Goal: Task Accomplishment & Management: Use online tool/utility

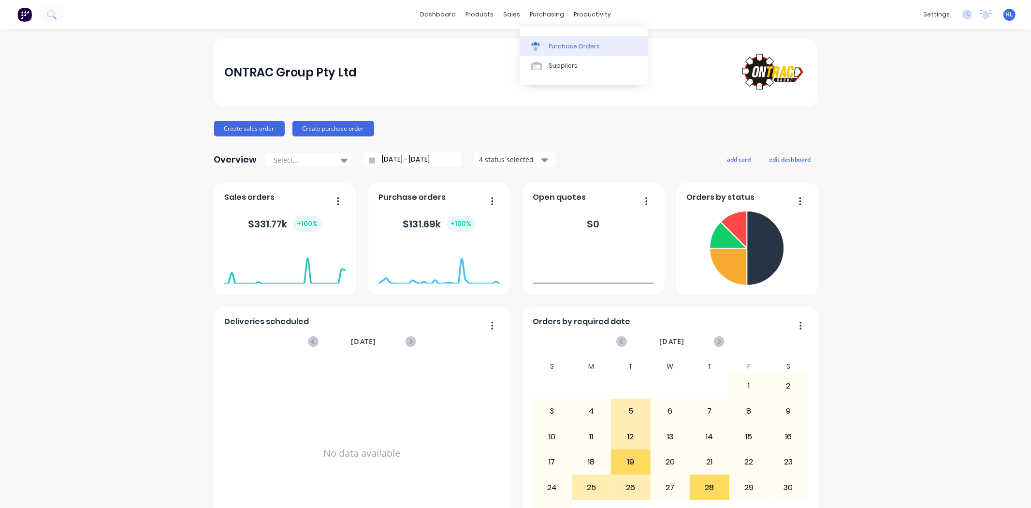
click at [564, 54] on link "Purchase Orders" at bounding box center [584, 45] width 128 height 19
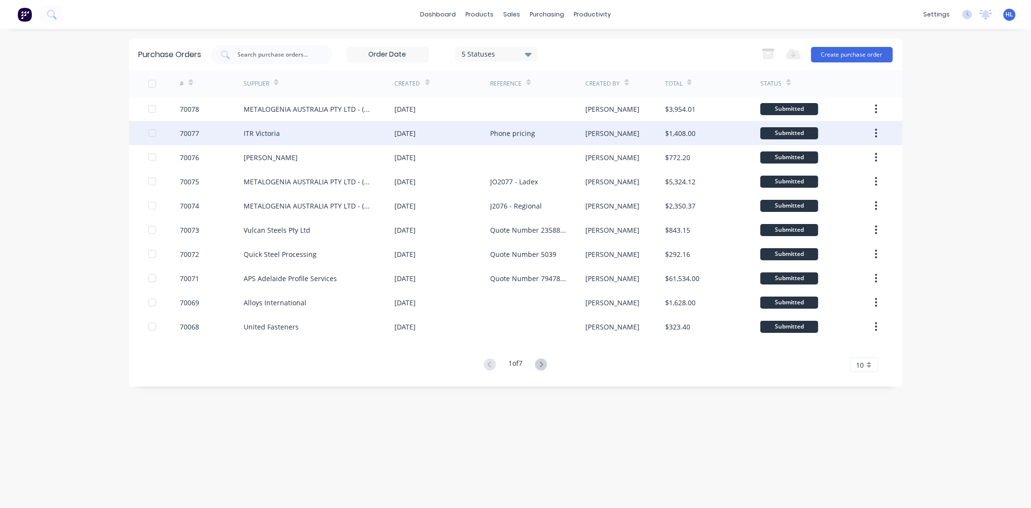
click at [179, 132] on div at bounding box center [164, 133] width 32 height 24
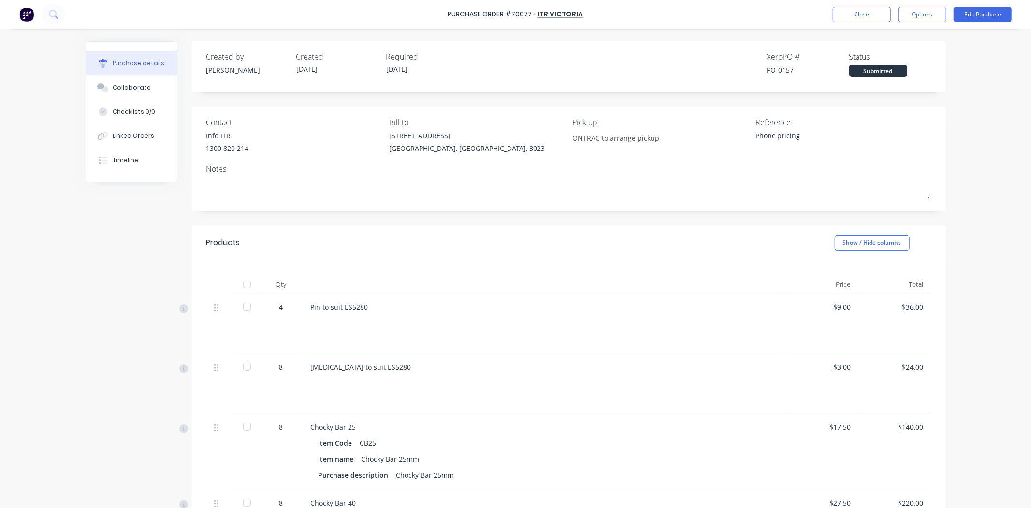
click at [240, 306] on div at bounding box center [246, 306] width 19 height 19
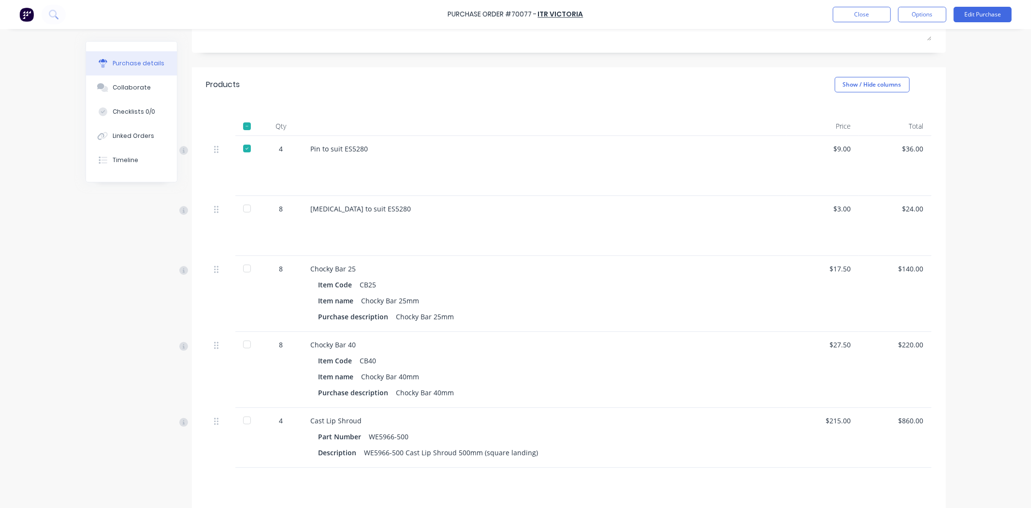
scroll to position [161, 0]
click at [248, 264] on div at bounding box center [246, 265] width 19 height 19
click at [245, 342] on div at bounding box center [246, 341] width 19 height 19
click at [240, 418] on div at bounding box center [246, 417] width 19 height 19
type textarea "x"
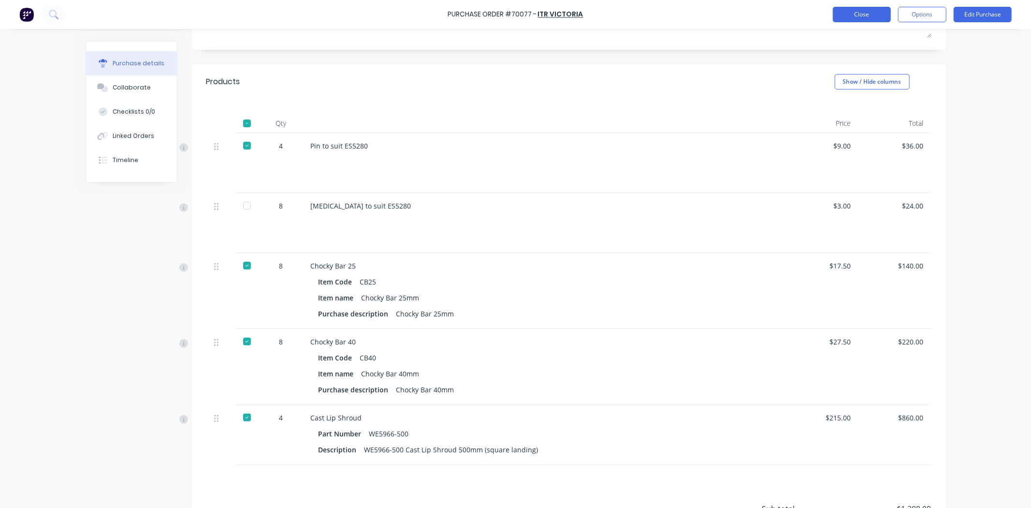
click at [868, 15] on button "Close" at bounding box center [862, 14] width 58 height 15
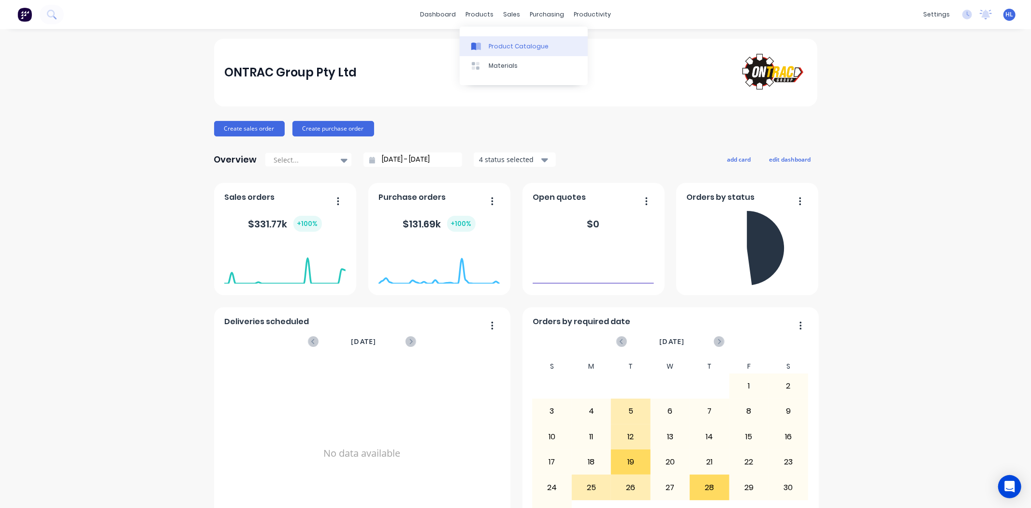
click at [500, 42] on div "Product Catalogue" at bounding box center [519, 46] width 60 height 9
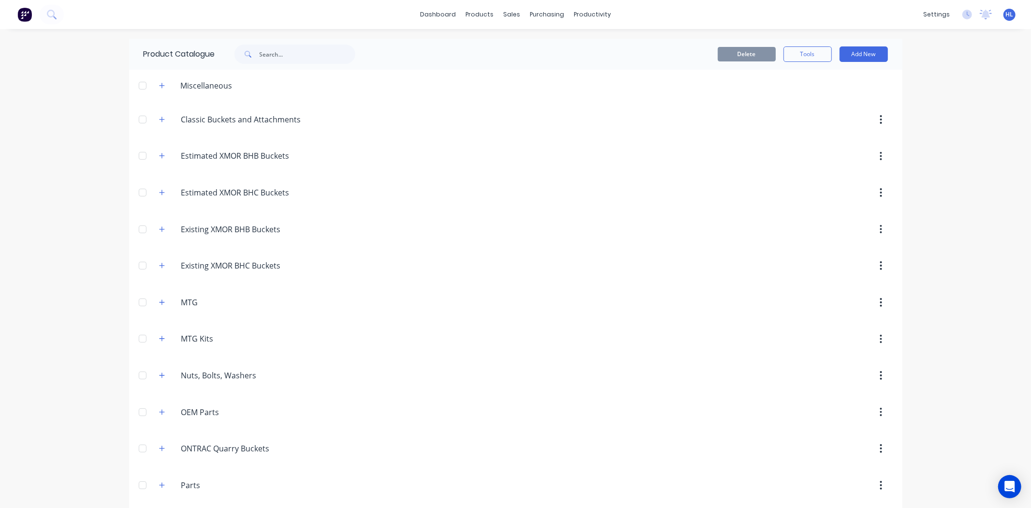
scroll to position [161, 0]
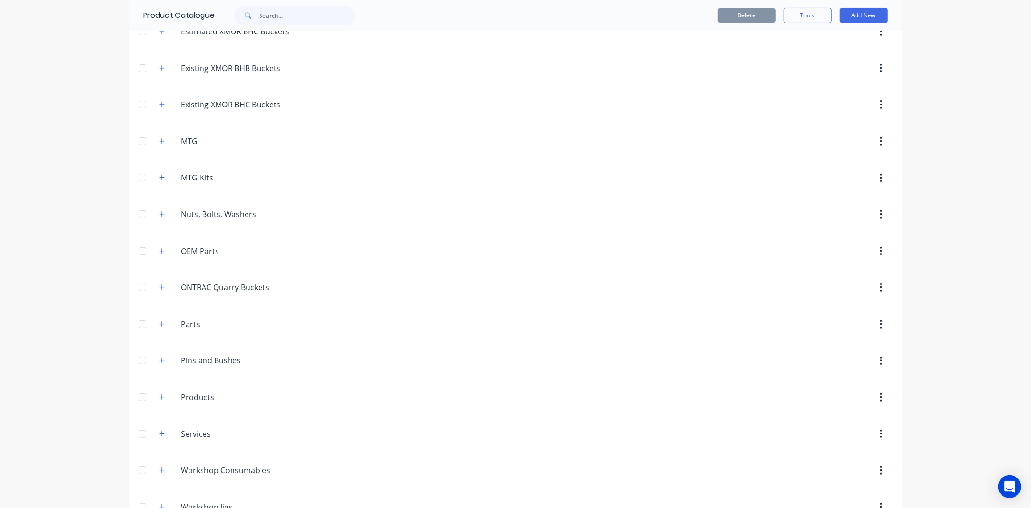
click at [152, 318] on div "Parts Parts" at bounding box center [227, 323] width 152 height 17
drag, startPoint x: 158, startPoint y: 332, endPoint x: 159, endPoint y: 326, distance: 5.3
click at [158, 332] on div "Parts Parts" at bounding box center [227, 323] width 152 height 17
click at [160, 326] on icon "button" at bounding box center [162, 324] width 6 height 7
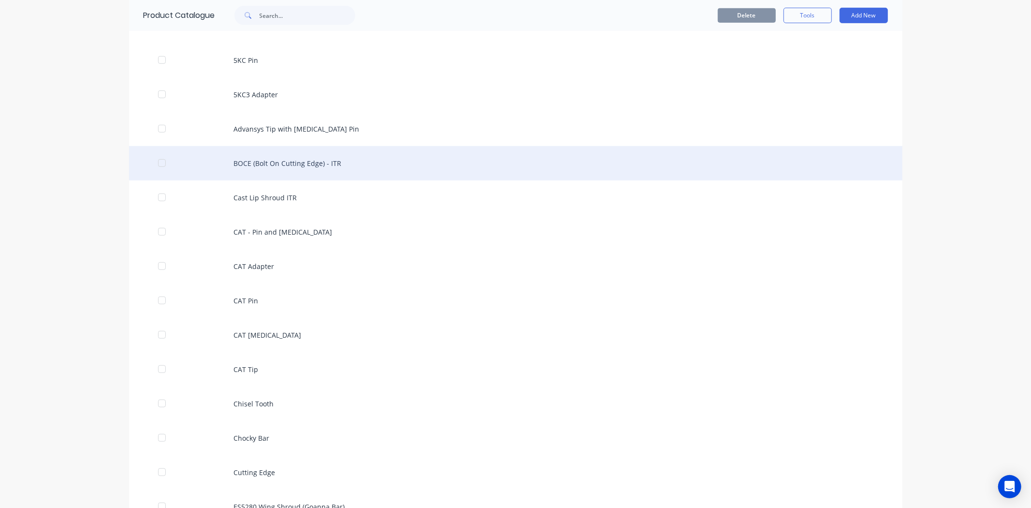
scroll to position [537, 0]
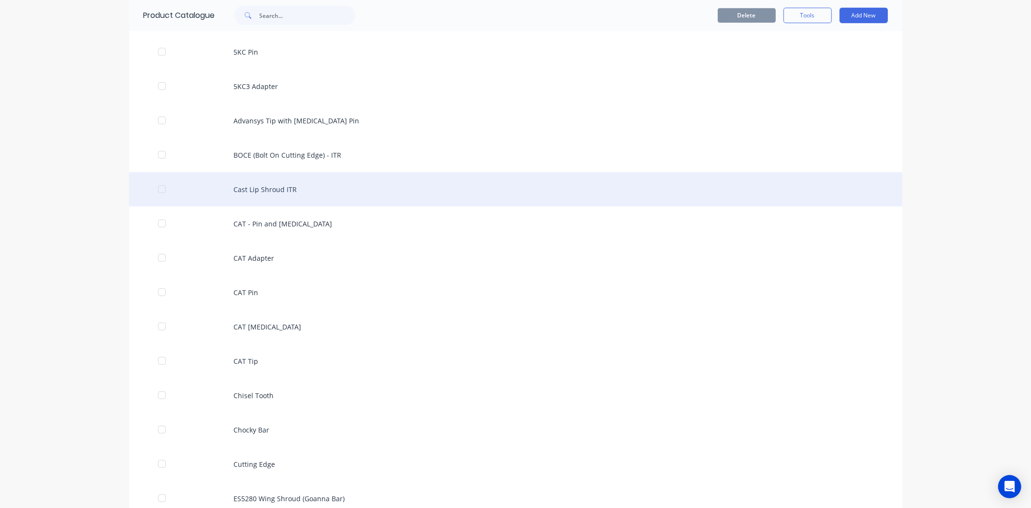
click at [327, 189] on div "Cast Lip Shroud ITR" at bounding box center [516, 189] width 774 height 34
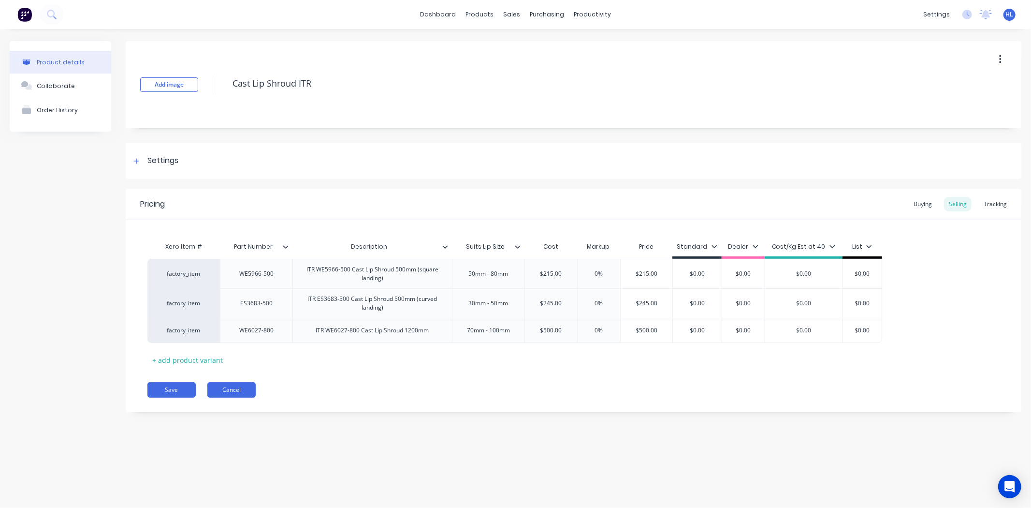
click at [250, 389] on button "Cancel" at bounding box center [231, 389] width 48 height 15
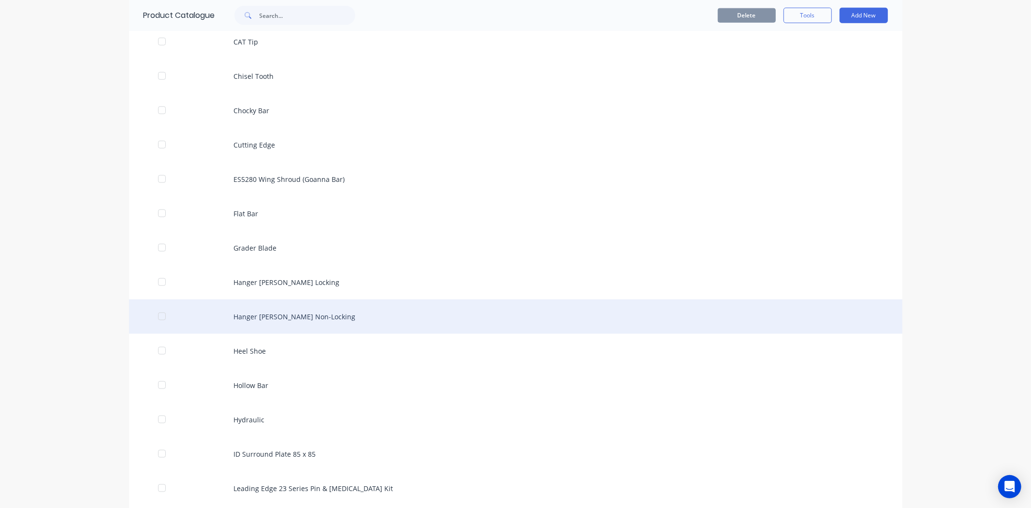
scroll to position [859, 0]
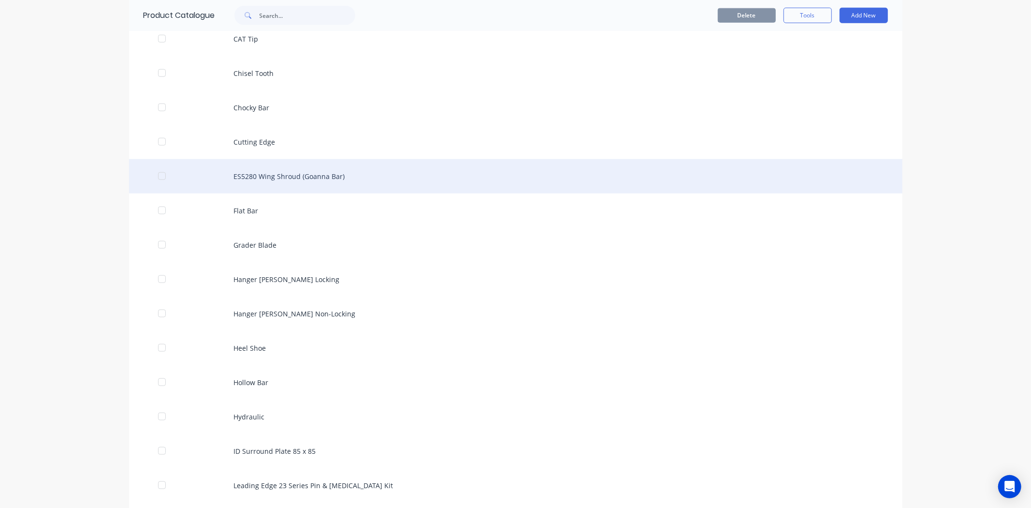
click at [308, 173] on div "ES5280 Wing Shroud (Goanna Bar)" at bounding box center [516, 176] width 774 height 34
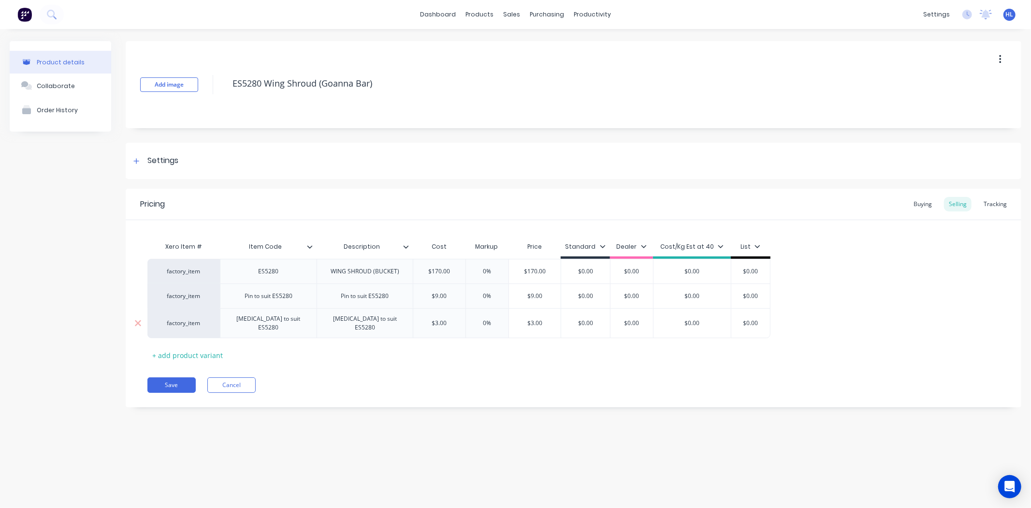
type textarea "x"
drag, startPoint x: 294, startPoint y: 296, endPoint x: 201, endPoint y: 296, distance: 92.8
click at [201, 296] on div "factory_item Pin to suit ES5280 Pin to suit ES5280 $9.00 0% $9.00 $0.00 $0.00 $…" at bounding box center [458, 295] width 623 height 25
type textarea "x"
drag, startPoint x: 301, startPoint y: 320, endPoint x: 212, endPoint y: 310, distance: 90.0
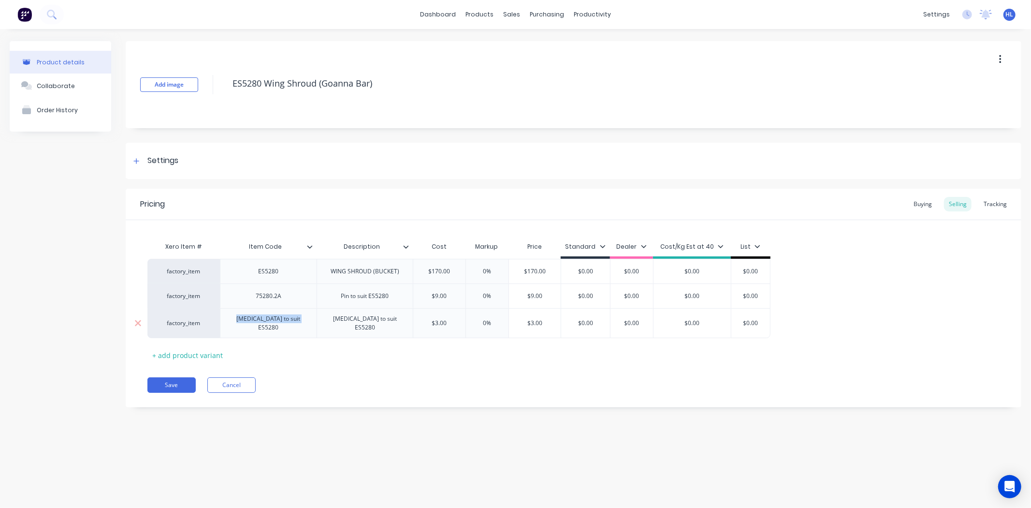
click at [212, 310] on div "factory_item Retainer to suit ES5280 Retainer to suit ES5280 $3.00 0% $3.00 $0.…" at bounding box center [458, 323] width 623 height 30
drag, startPoint x: 278, startPoint y: 323, endPoint x: 266, endPoint y: 329, distance: 13.8
click at [266, 329] on div "75klksr" at bounding box center [268, 323] width 97 height 30
drag, startPoint x: 289, startPoint y: 321, endPoint x: 253, endPoint y: 324, distance: 35.5
click at [247, 323] on div "75KLKSR" at bounding box center [268, 323] width 48 height 13
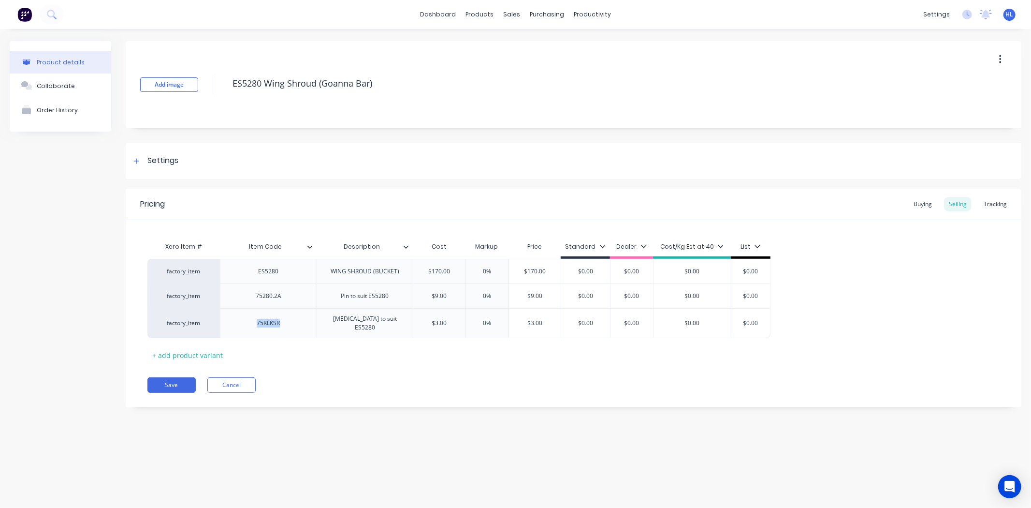
copy div "75KLKSR"
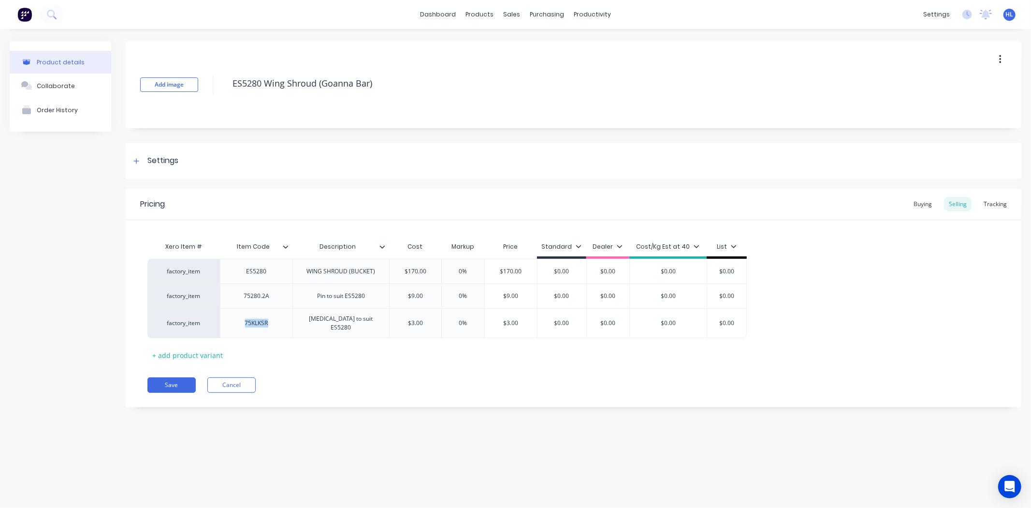
click at [468, 397] on div "Pricing Buying Selling Tracking Xero Item # Item Code Description Cost Markup P…" at bounding box center [574, 298] width 896 height 219
click at [185, 377] on button "Save" at bounding box center [171, 384] width 48 height 15
type textarea "x"
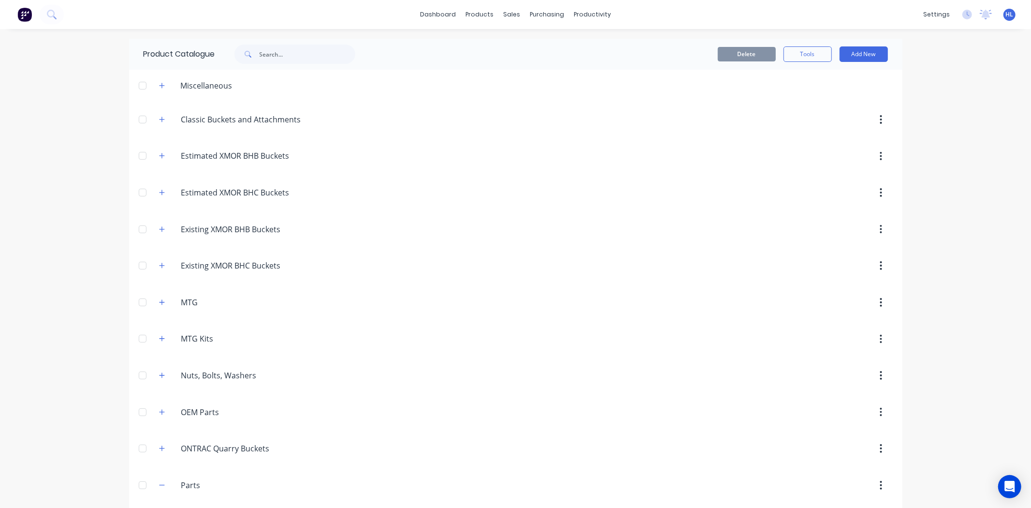
click at [429, 451] on div at bounding box center [598, 447] width 590 height 17
